Goal: Use online tool/utility

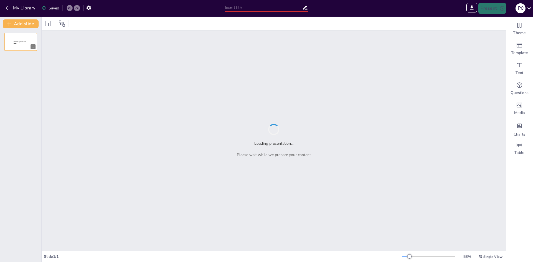
type input "Imported taller pme verificaciongamma.pptx"
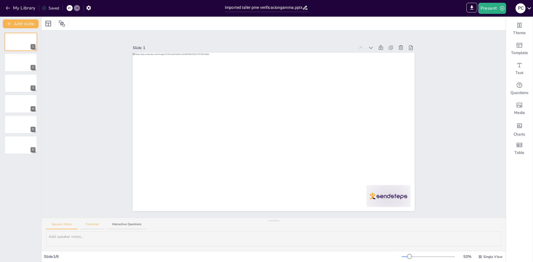
click at [88, 222] on button "Transcript" at bounding box center [92, 225] width 25 height 7
click at [127, 225] on button "Interactive Questions" at bounding box center [127, 225] width 40 height 7
click at [29, 60] on button at bounding box center [32, 58] width 7 height 7
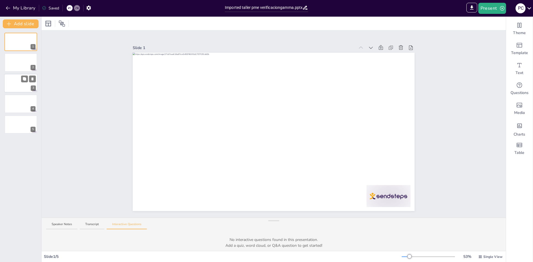
click at [26, 83] on div at bounding box center [20, 83] width 33 height 19
drag, startPoint x: 28, startPoint y: 107, endPoint x: 26, endPoint y: 120, distance: 13.1
click at [28, 107] on div at bounding box center [20, 103] width 33 height 19
click at [27, 127] on div at bounding box center [20, 124] width 33 height 19
click at [26, 104] on div at bounding box center [20, 103] width 33 height 19
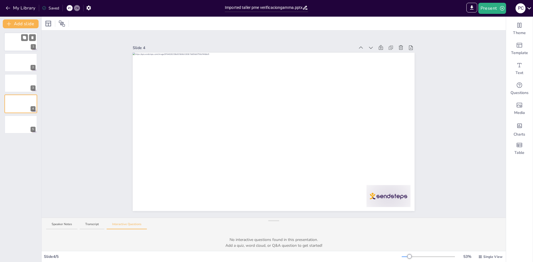
click at [28, 42] on div at bounding box center [20, 41] width 33 height 19
